Goal: Task Accomplishment & Management: Use online tool/utility

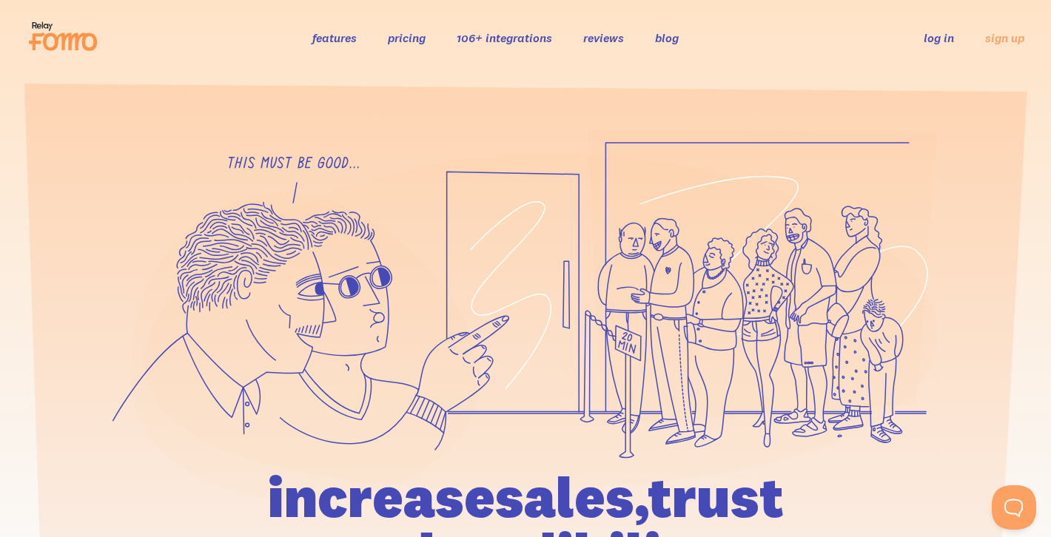
click at [939, 42] on link "log in" at bounding box center [938, 37] width 30 height 15
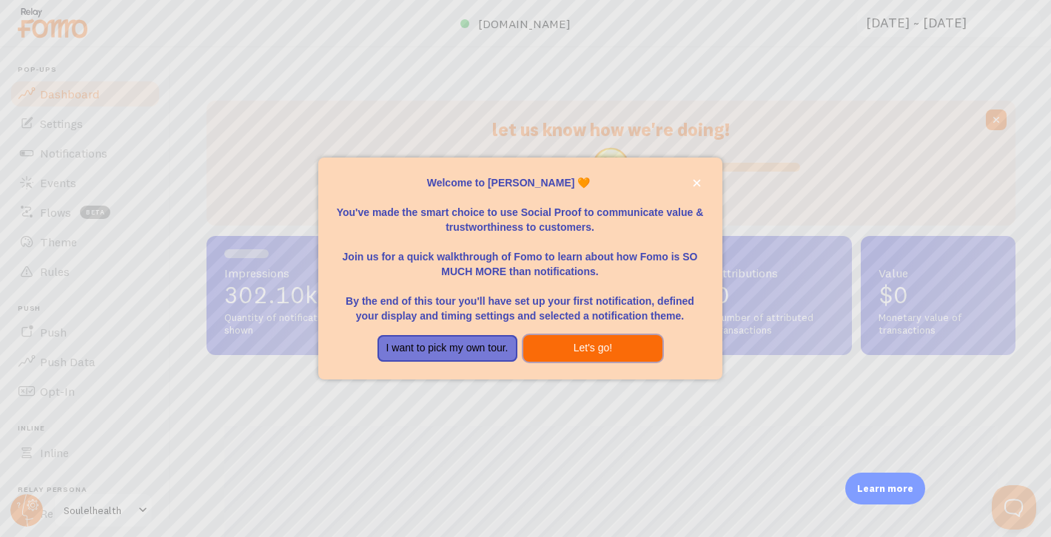
click at [603, 345] on button "Let's go!" at bounding box center [593, 348] width 140 height 27
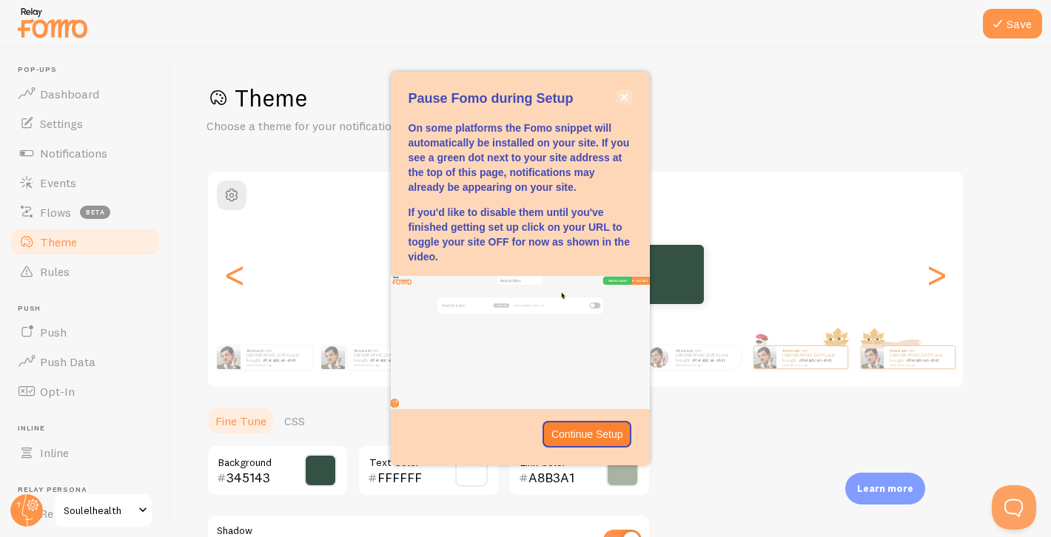
click at [621, 101] on icon "close," at bounding box center [624, 97] width 8 height 8
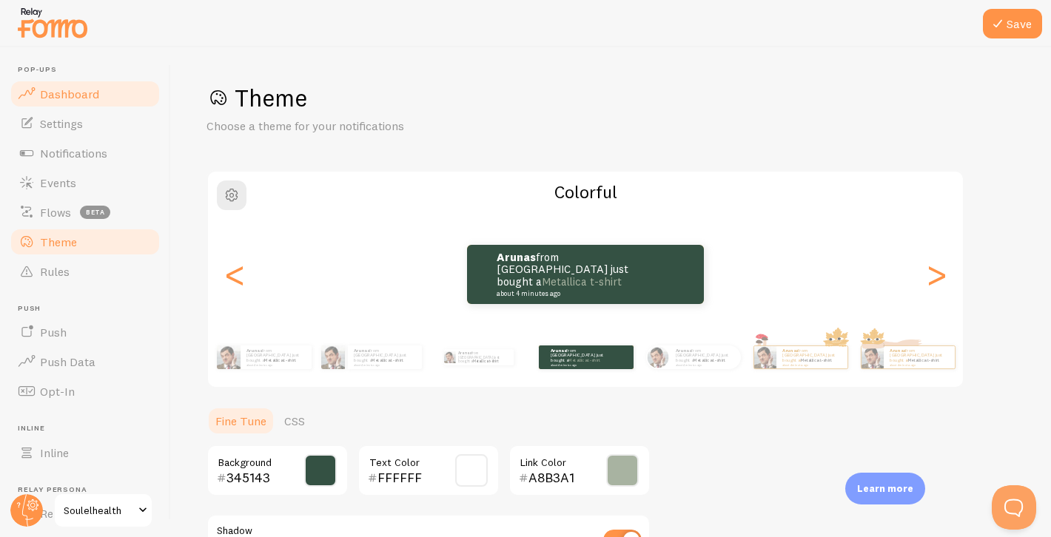
click at [68, 87] on span "Dashboard" at bounding box center [69, 94] width 59 height 15
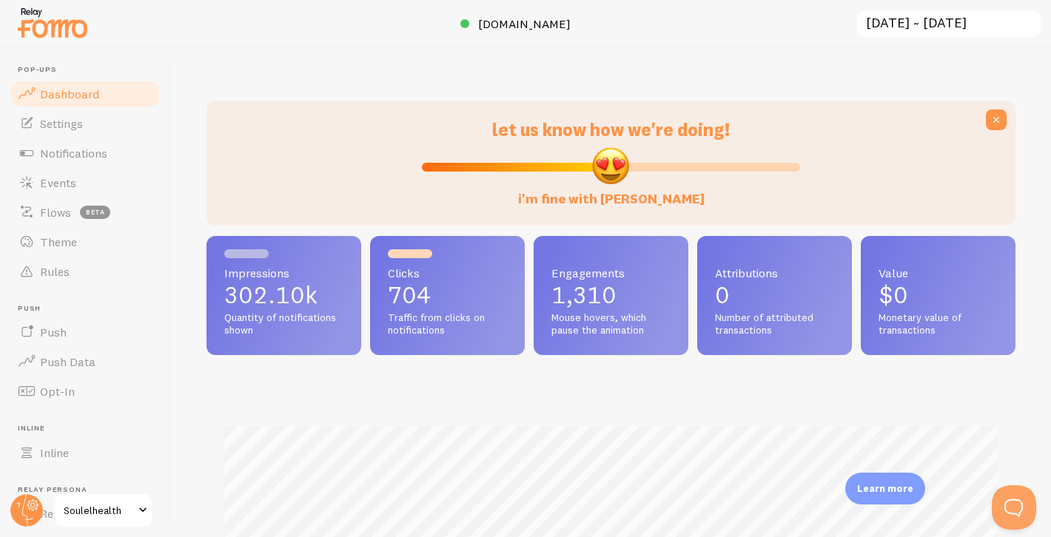
scroll to position [5, 0]
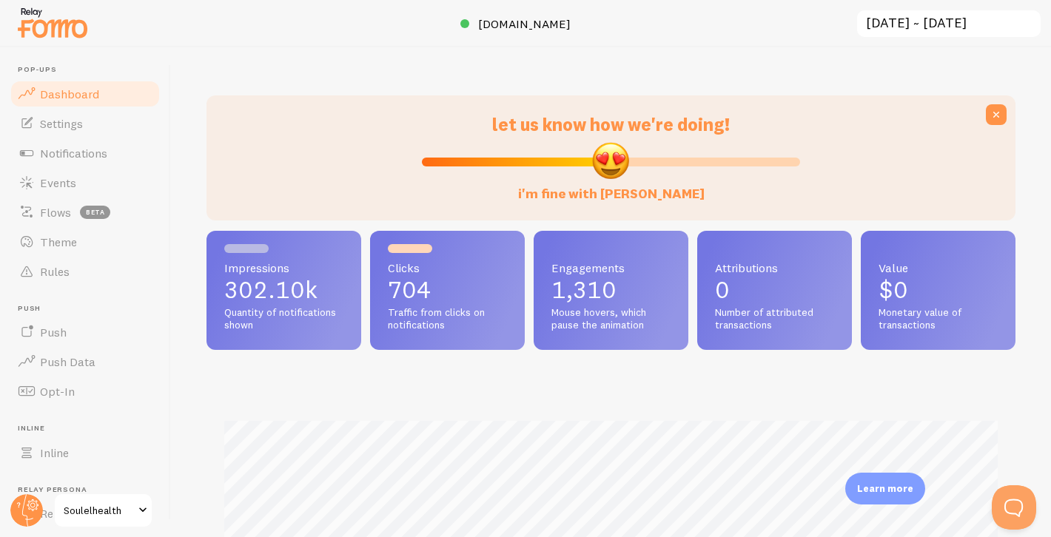
click at [985, 20] on input "[DATE] ~ [DATE]" at bounding box center [948, 24] width 186 height 30
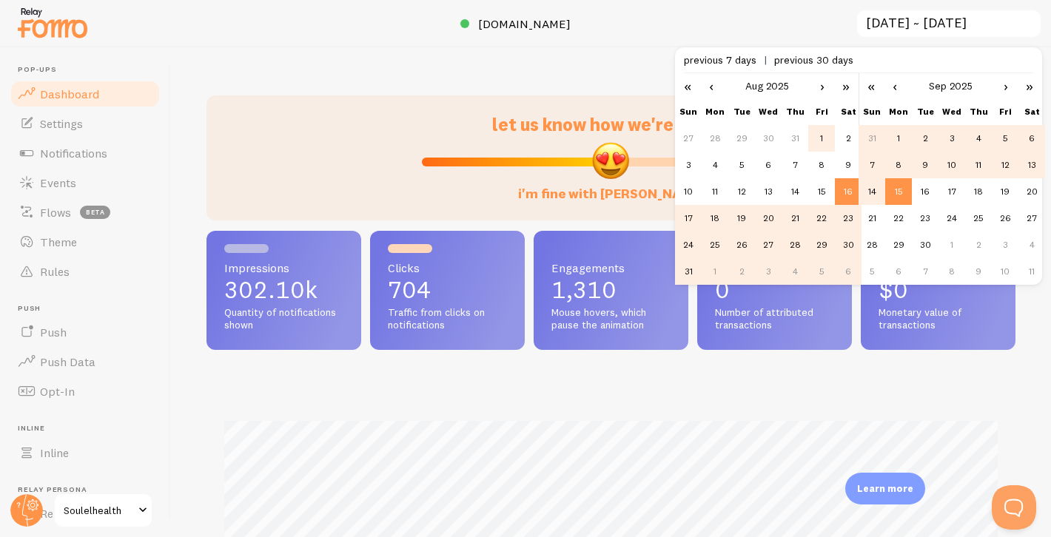
click at [826, 136] on td "1" at bounding box center [821, 138] width 27 height 27
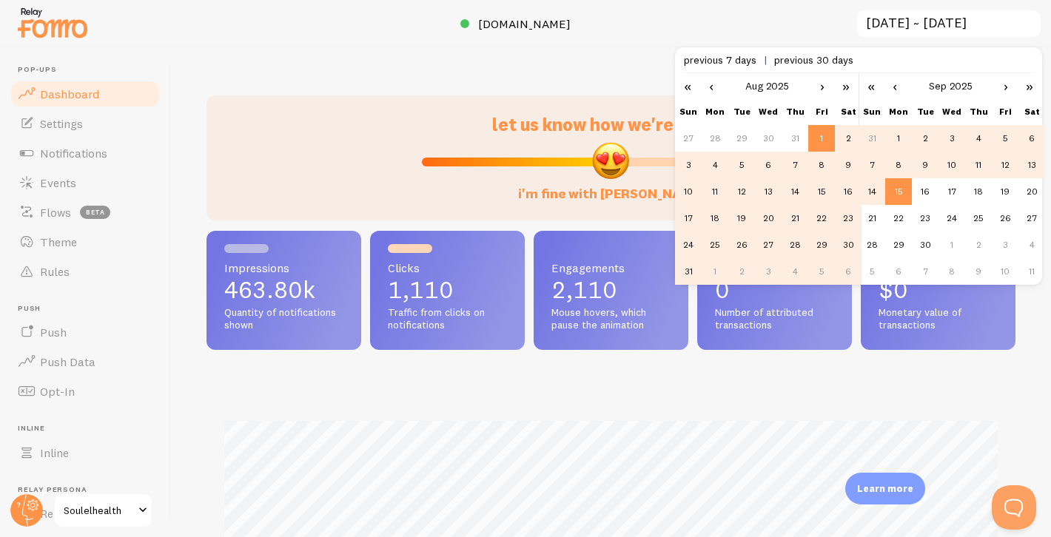
scroll to position [388, 809]
click at [690, 272] on td "31" at bounding box center [688, 271] width 27 height 27
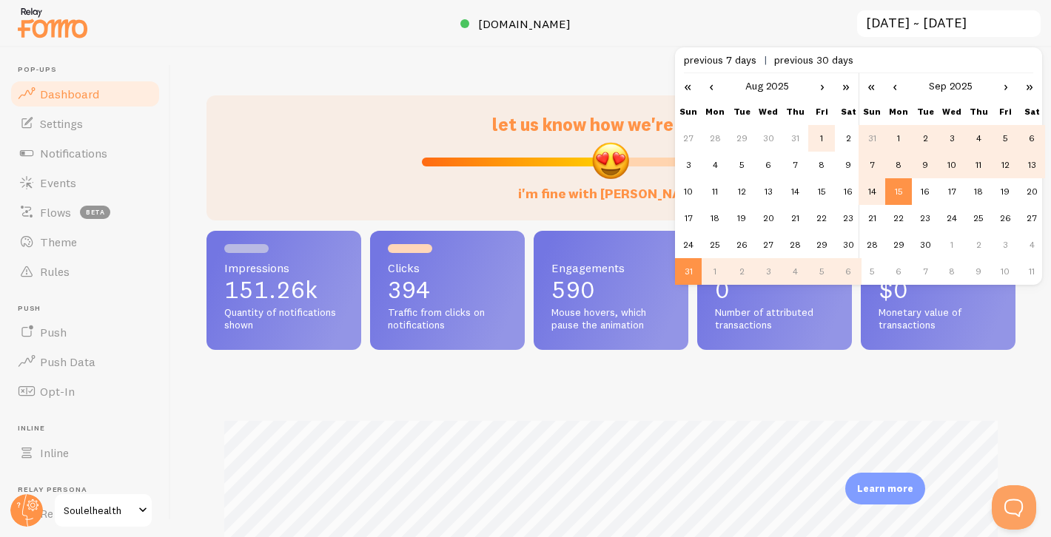
click at [821, 138] on td "1" at bounding box center [821, 138] width 27 height 27
type input "[DATE] ~ [DATE]"
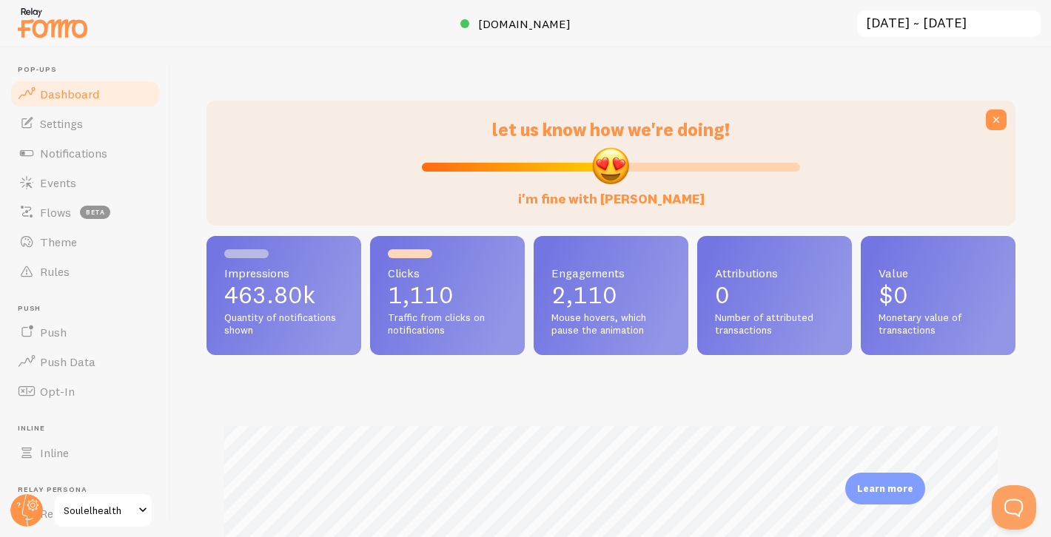
scroll to position [0, 0]
